Goal: Transaction & Acquisition: Obtain resource

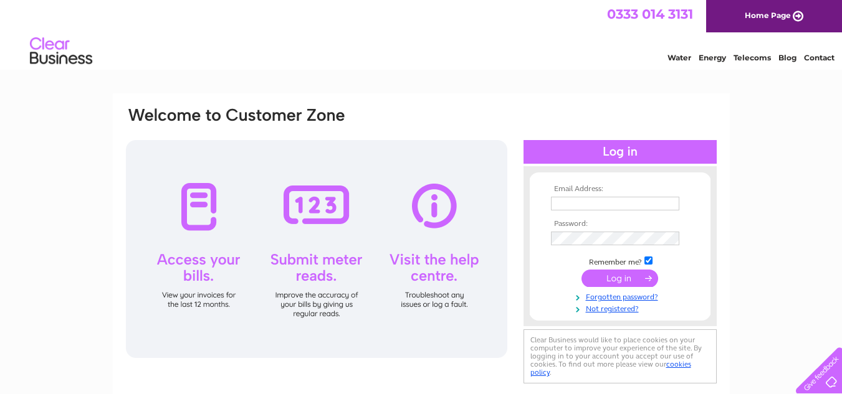
type input "hairworkshopsouthborough@gmail.com"
click at [617, 275] on input "submit" at bounding box center [619, 278] width 77 height 17
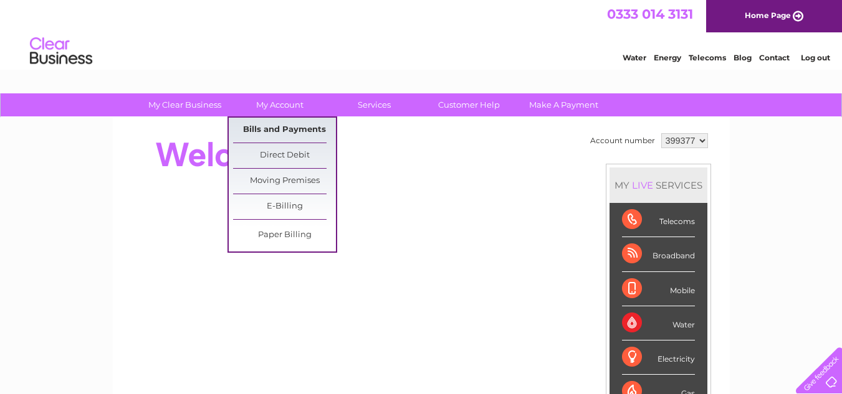
click at [268, 127] on link "Bills and Payments" at bounding box center [284, 130] width 103 height 25
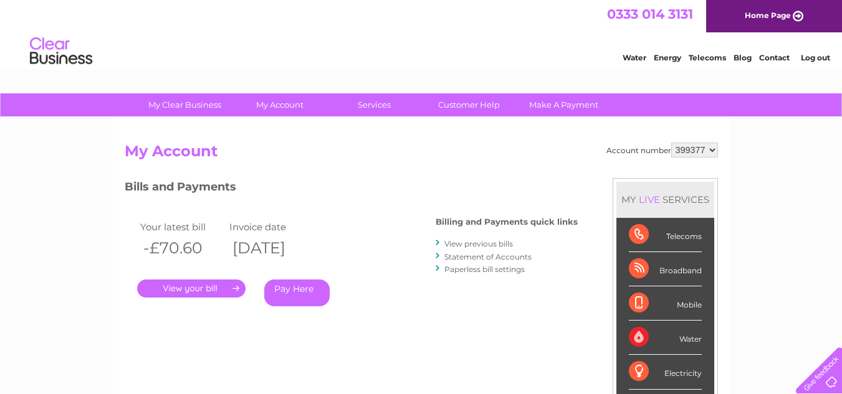
click at [694, 151] on select "399377 444295" at bounding box center [694, 150] width 47 height 15
select select "444295"
click at [671, 143] on select "399377 444295" at bounding box center [694, 150] width 47 height 15
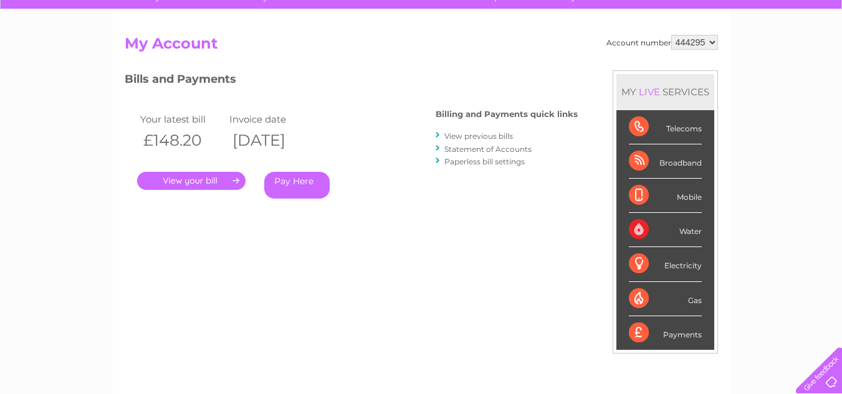
scroll to position [125, 0]
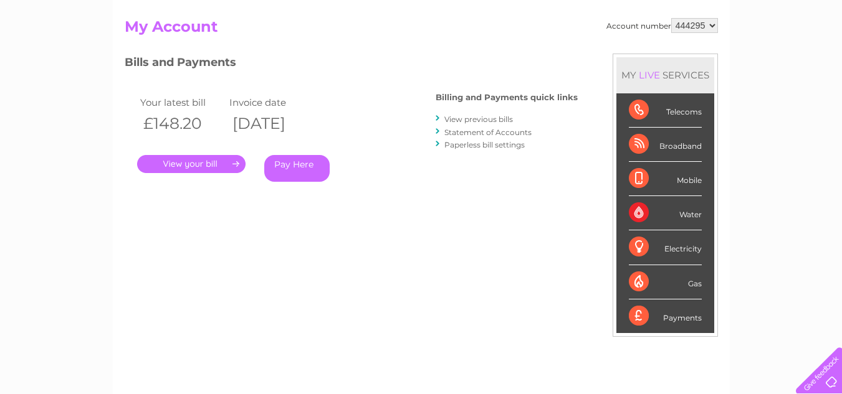
click at [458, 120] on link "View previous bills" at bounding box center [478, 119] width 69 height 9
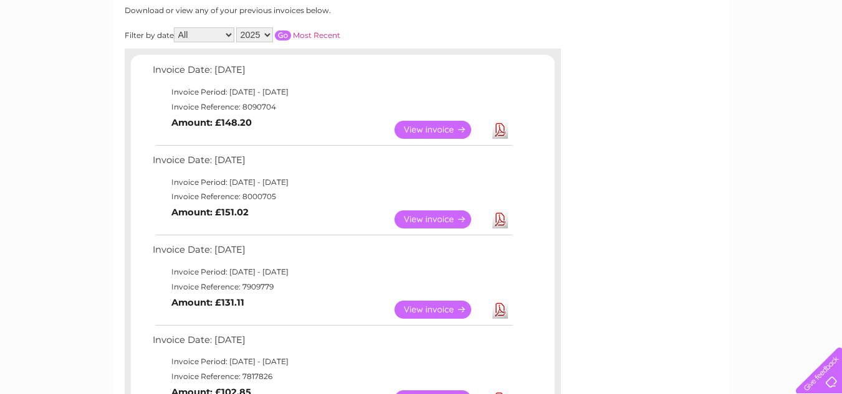
scroll to position [187, 0]
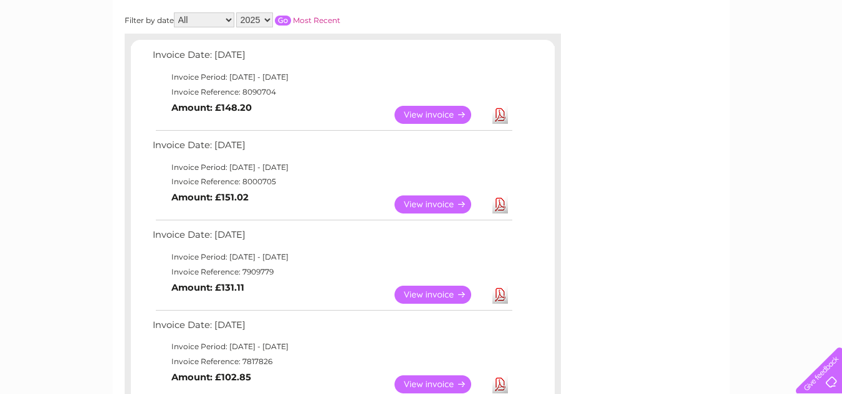
click at [412, 201] on link "View" at bounding box center [440, 205] width 92 height 18
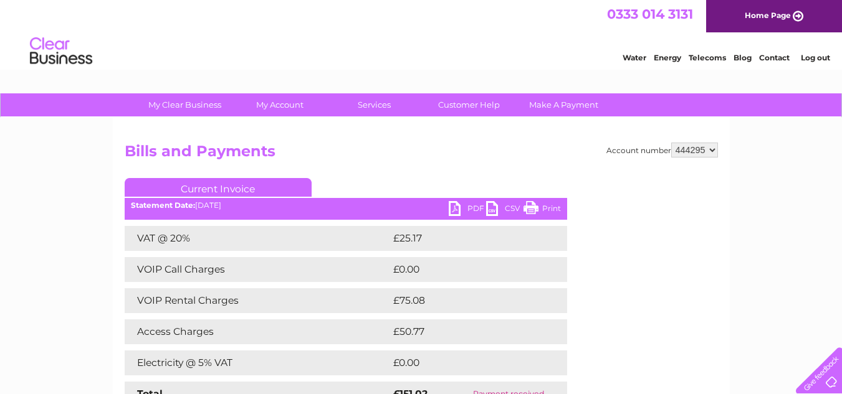
click at [460, 208] on link "PDF" at bounding box center [467, 210] width 37 height 18
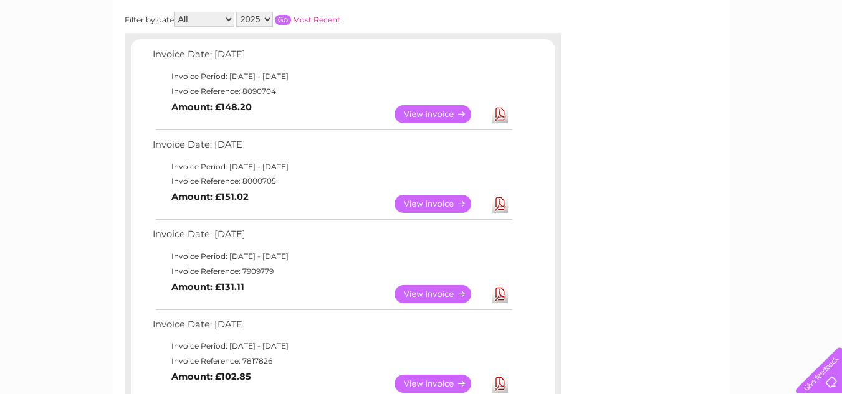
click at [420, 111] on link "View" at bounding box center [440, 114] width 92 height 18
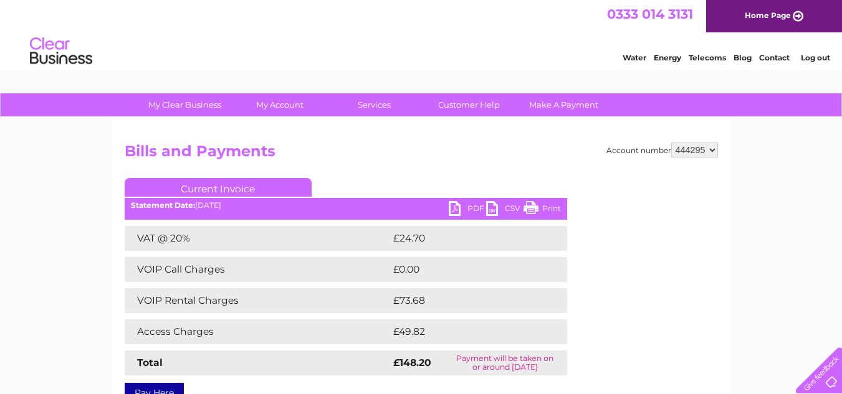
click at [453, 211] on link "PDF" at bounding box center [467, 210] width 37 height 18
click at [814, 58] on link "Log out" at bounding box center [815, 57] width 29 height 9
